Goal: Task Accomplishment & Management: Use online tool/utility

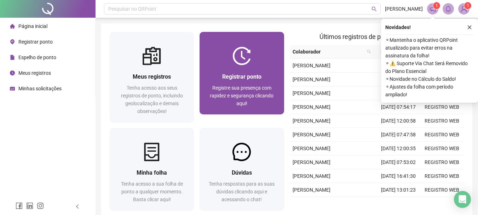
click at [266, 69] on div "Registrar ponto Registre sua presença com rapidez e segurança clicando aqui!" at bounding box center [242, 89] width 84 height 49
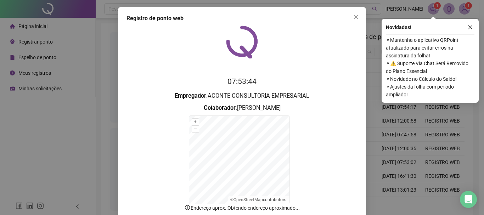
click at [342, 65] on div "07:53:44 Empregador : ACONTE CONSULTORIA EMPRESARIAL Colaborador : [PERSON_NAME…" at bounding box center [241, 134] width 231 height 218
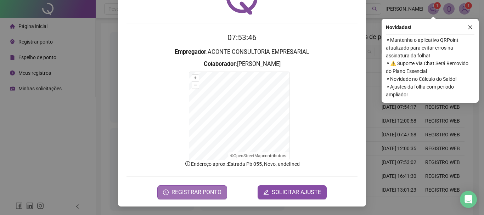
click at [202, 188] on span "REGISTRAR PONTO" at bounding box center [196, 192] width 50 height 8
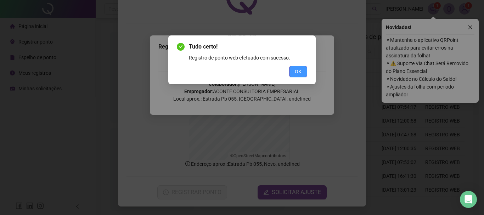
click at [291, 72] on button "OK" at bounding box center [298, 71] width 18 height 11
